Goal: Task Accomplishment & Management: Use online tool/utility

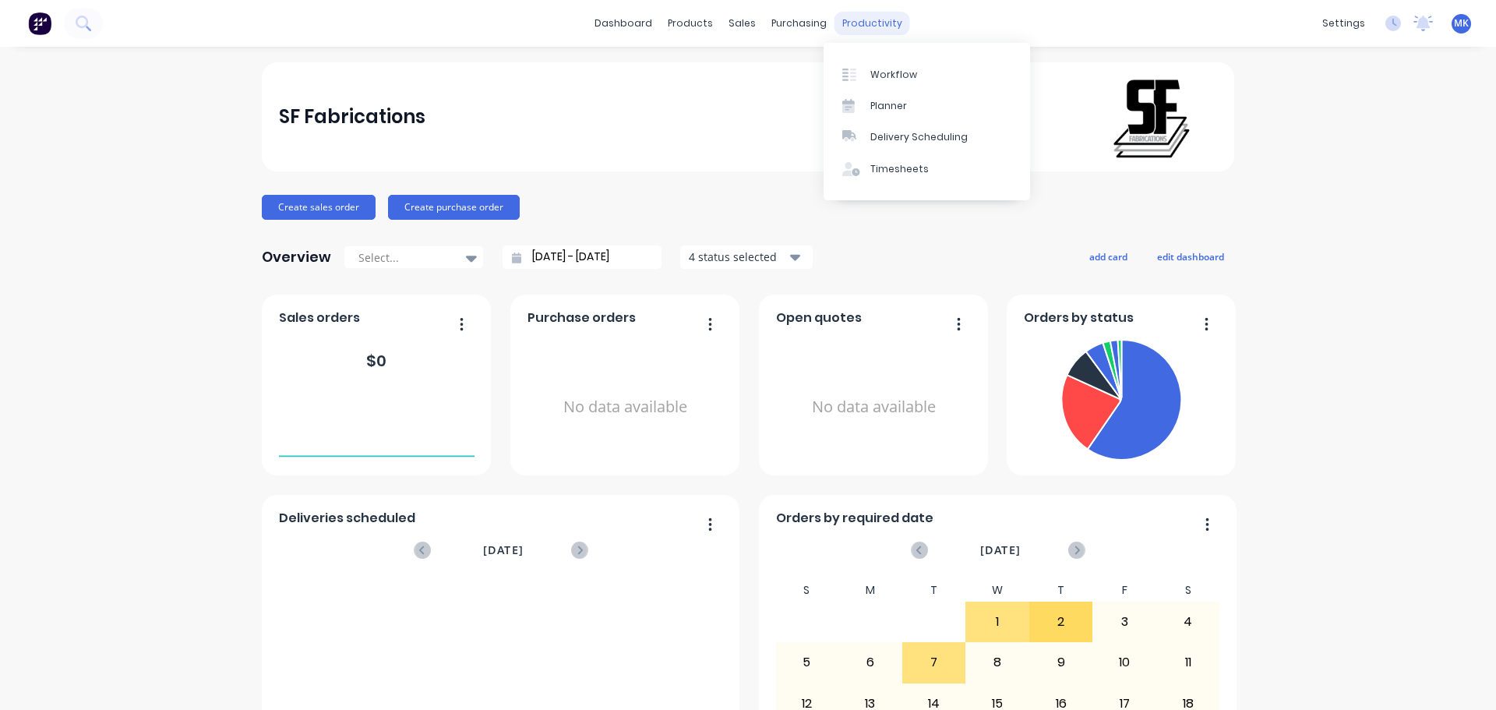
click at [854, 31] on div "productivity" at bounding box center [873, 23] width 76 height 23
click at [859, 64] on link "Workflow" at bounding box center [927, 73] width 207 height 31
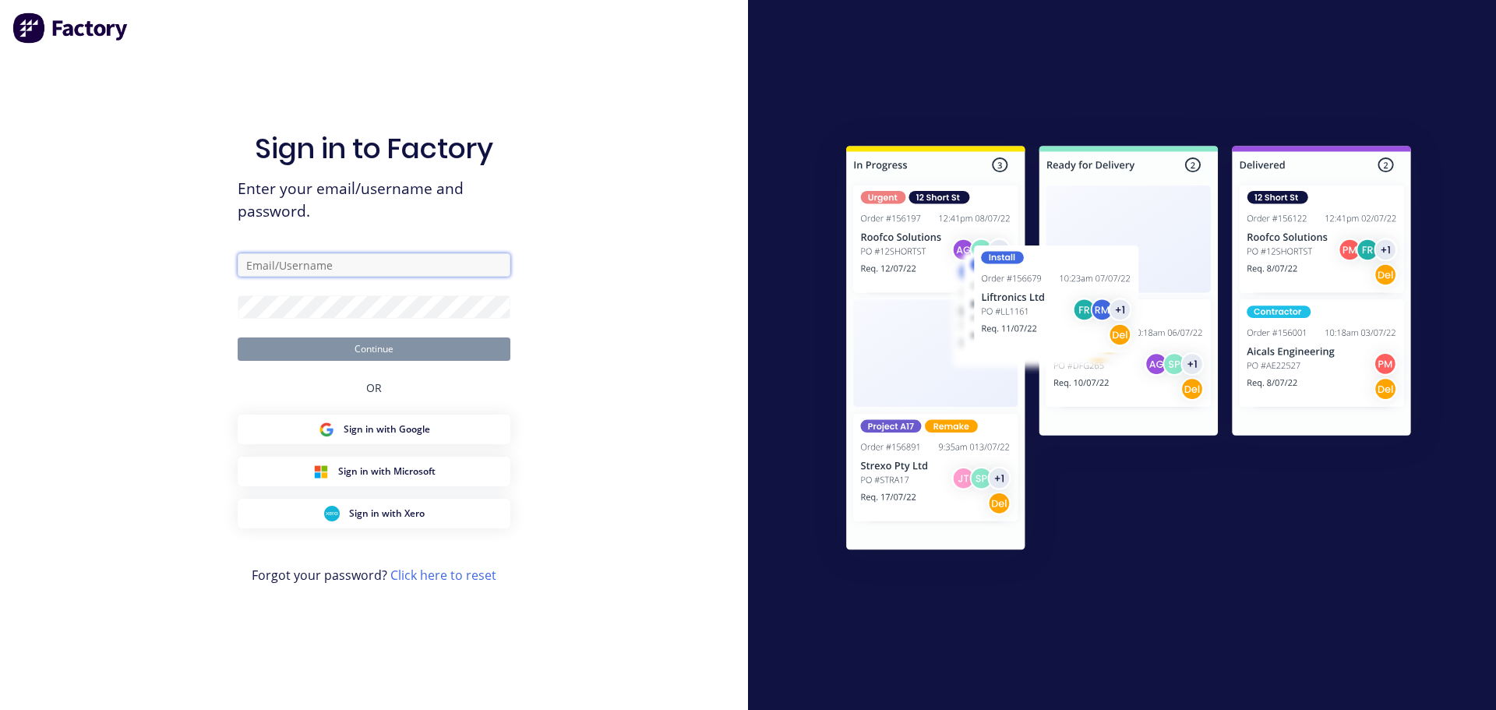
type input "[EMAIL_ADDRESS][DOMAIN_NAME]"
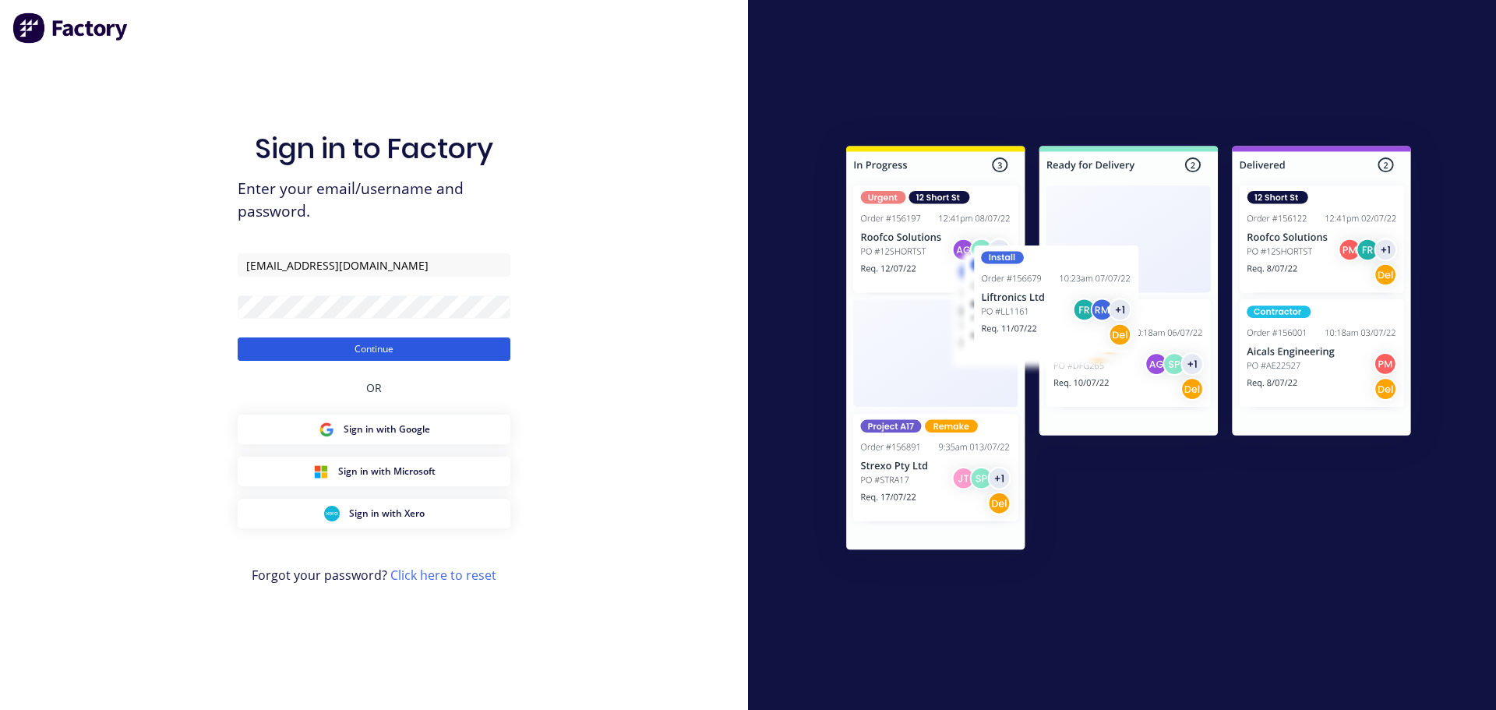
click at [296, 353] on button "Continue" at bounding box center [374, 348] width 273 height 23
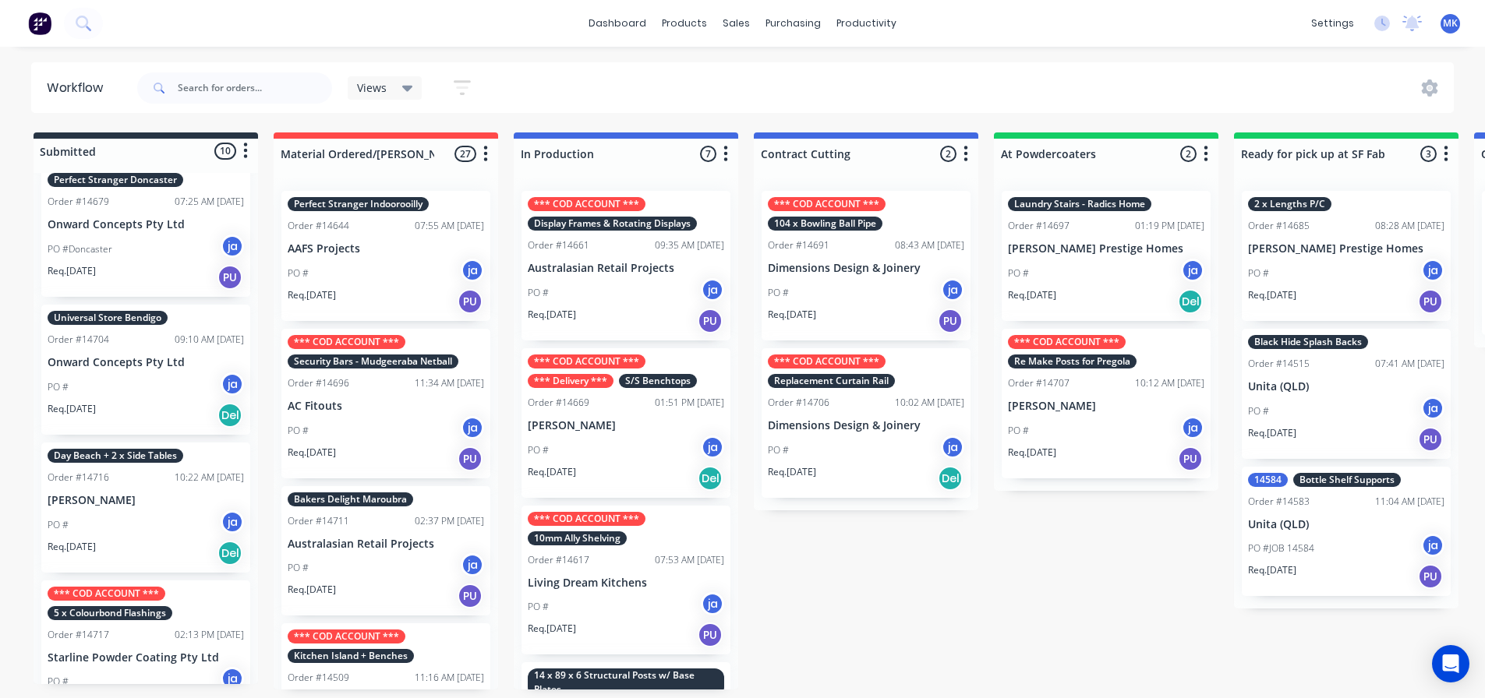
scroll to position [546, 0]
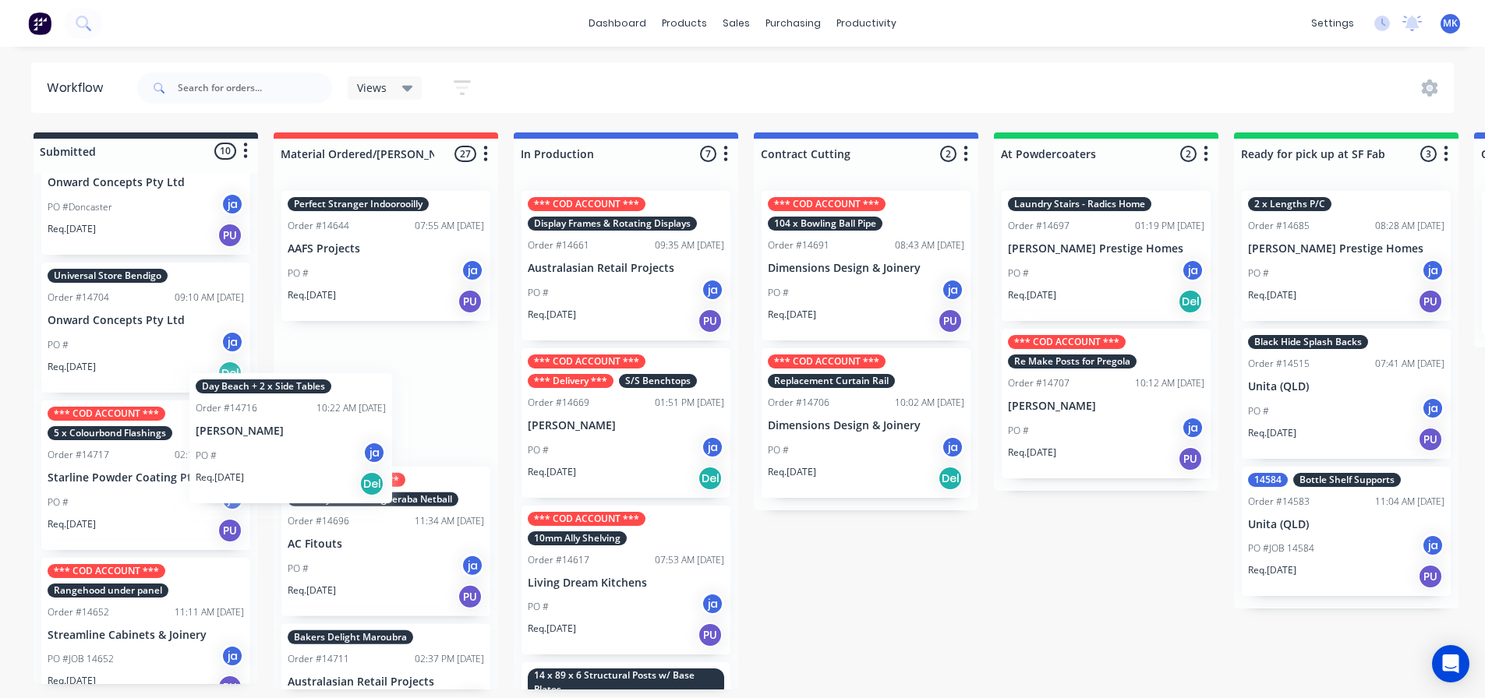
drag, startPoint x: 177, startPoint y: 440, endPoint x: 329, endPoint y: 428, distance: 152.5
click at [329, 428] on div "Submitted 10 Status colour #273444 hex #273444 Save Cancel Summaries Total orde…" at bounding box center [1287, 410] width 2599 height 557
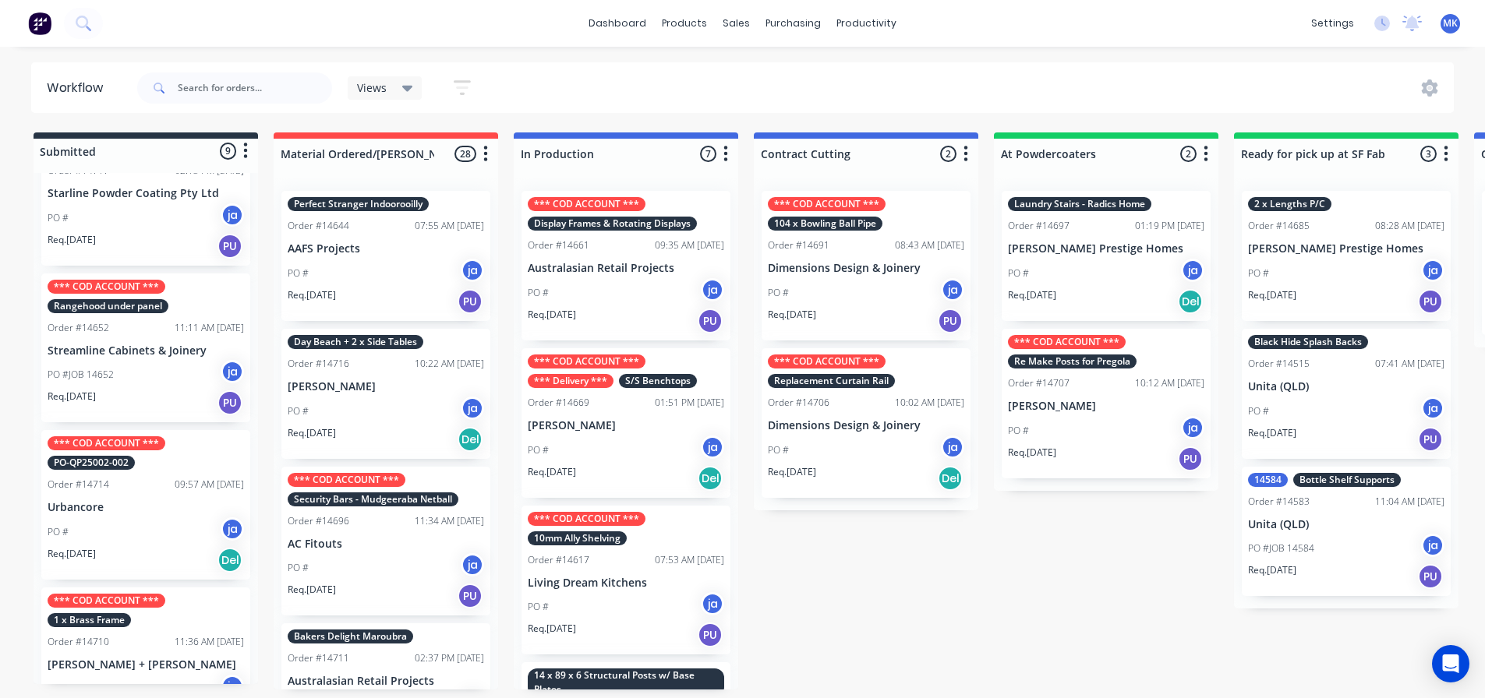
scroll to position [857, 0]
